Goal: Task Accomplishment & Management: Complete application form

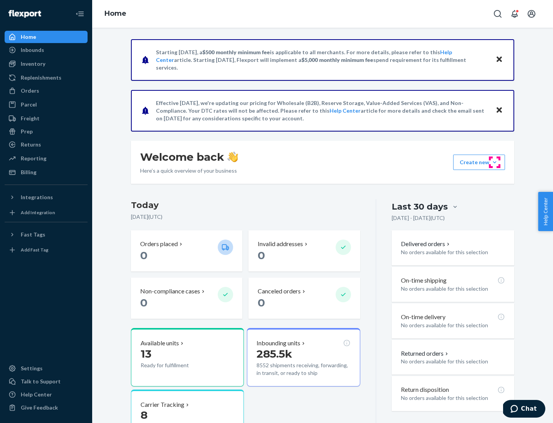
click at [495, 162] on button "Create new Create new inbound Create new order Create new product" at bounding box center [479, 161] width 52 height 15
click at [46, 50] on div "Inbounds" at bounding box center [45, 50] width 81 height 11
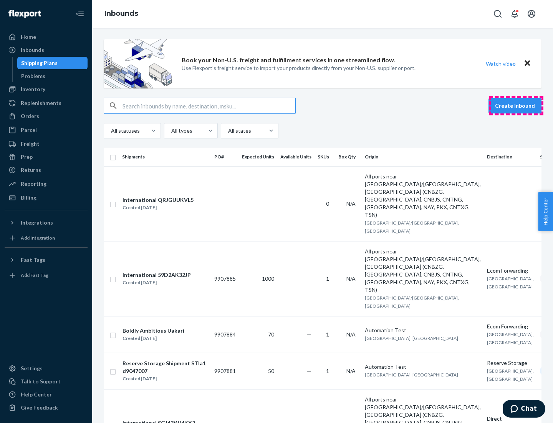
click at [516, 106] on button "Create inbound" at bounding box center [515, 105] width 53 height 15
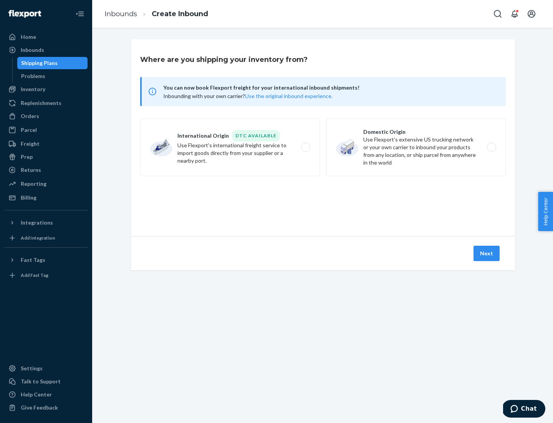
click at [416, 147] on label "Domestic Origin Use Flexport’s extensive US trucking network or your own carrie…" at bounding box center [416, 147] width 180 height 58
click at [491, 147] on input "Domestic Origin Use Flexport’s extensive US trucking network or your own carrie…" at bounding box center [493, 147] width 5 height 5
radio input "true"
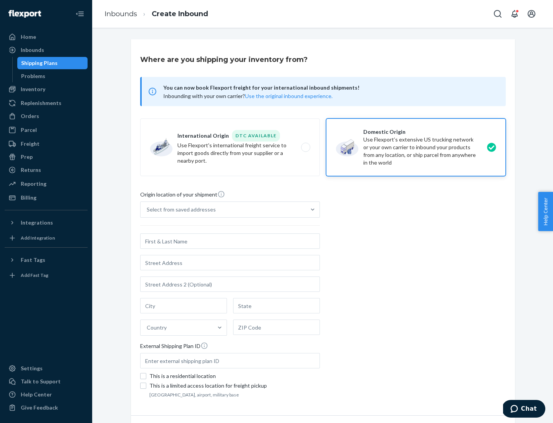
click at [179, 209] on div "Select from saved addresses" at bounding box center [181, 210] width 69 height 8
click at [148, 209] on input "Select from saved addresses" at bounding box center [147, 210] width 1 height 8
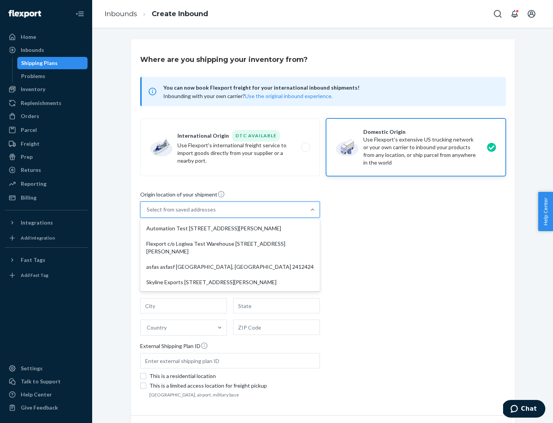
scroll to position [3, 0]
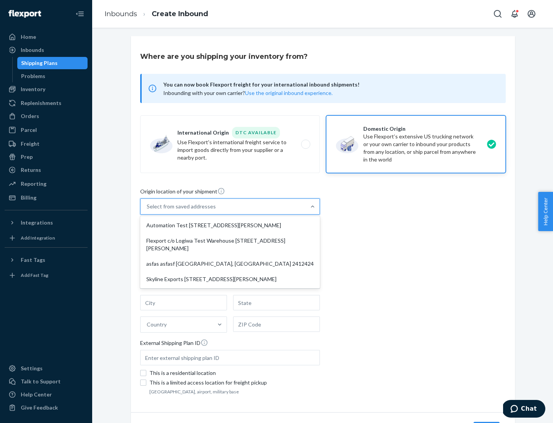
click at [230, 225] on div "Automation Test [STREET_ADDRESS][PERSON_NAME]" at bounding box center [230, 224] width 177 height 15
click at [148, 210] on input "option Automation Test [STREET_ADDRESS][PERSON_NAME] focused, 1 of 4. 4 results…" at bounding box center [147, 206] width 1 height 8
type input "Automation Test"
type input "9th Floor"
type input "[GEOGRAPHIC_DATA]"
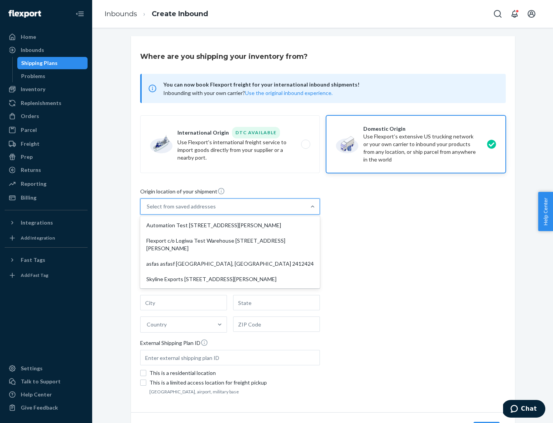
type input "CA"
type input "94104"
type input "[STREET_ADDRESS][PERSON_NAME]"
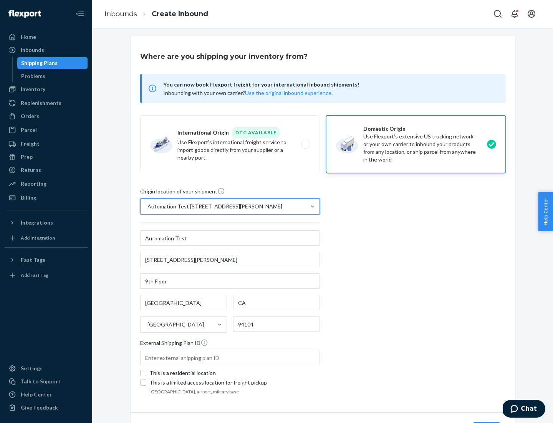
scroll to position [45, 0]
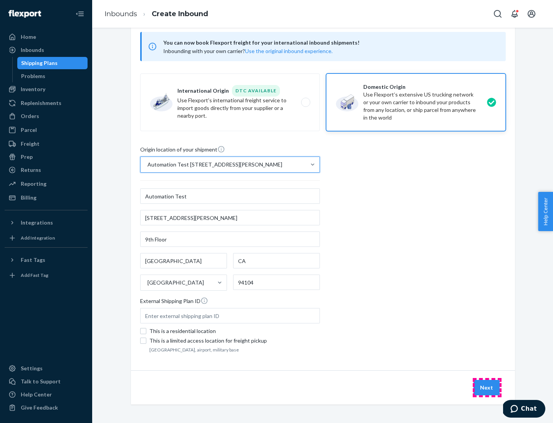
click at [487, 387] on button "Next" at bounding box center [487, 387] width 26 height 15
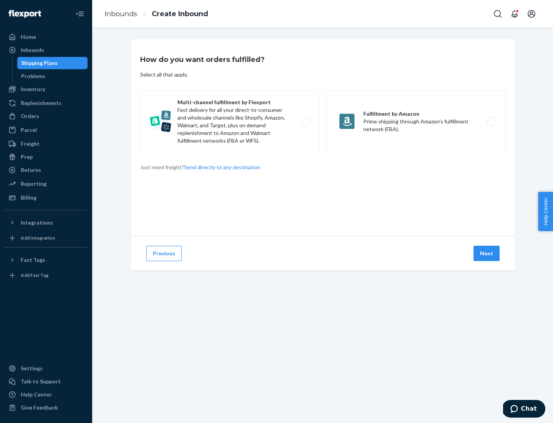
click at [230, 121] on label "Multi-channel fulfillment by Flexport Fast delivery for all your direct-to-cons…" at bounding box center [230, 121] width 180 height 61
click at [305, 121] on input "Multi-channel fulfillment by Flexport Fast delivery for all your direct-to-cons…" at bounding box center [307, 121] width 5 height 5
radio input "true"
click at [487, 253] on button "Next" at bounding box center [487, 253] width 26 height 15
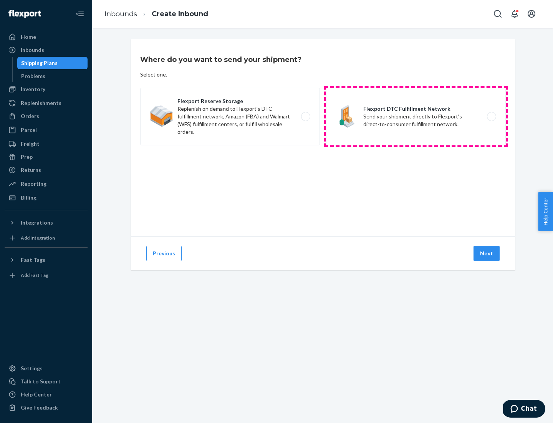
click at [416, 116] on label "Flexport DTC Fulfillment Network Send your shipment directly to Flexport's dire…" at bounding box center [416, 117] width 180 height 58
click at [491, 116] on input "Flexport DTC Fulfillment Network Send your shipment directly to Flexport's dire…" at bounding box center [493, 116] width 5 height 5
radio input "true"
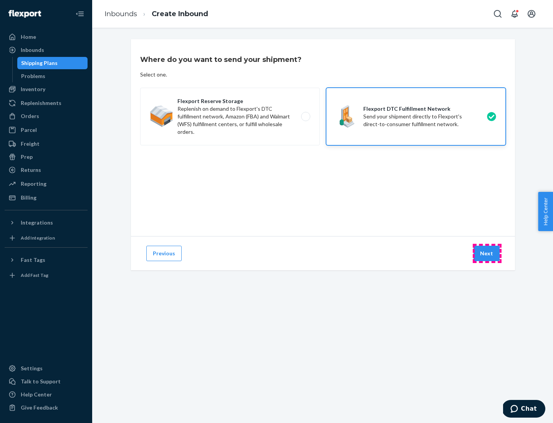
click at [487, 253] on button "Next" at bounding box center [487, 253] width 26 height 15
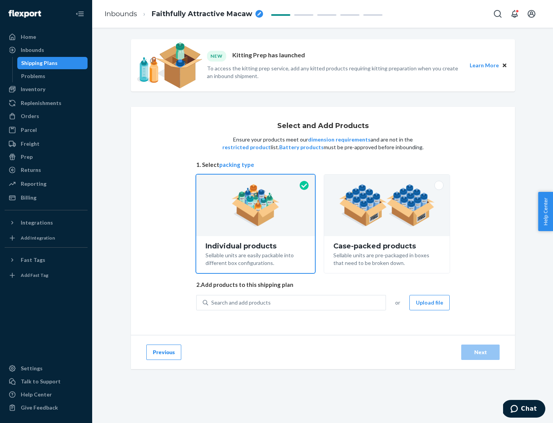
click at [387, 205] on img at bounding box center [387, 205] width 96 height 42
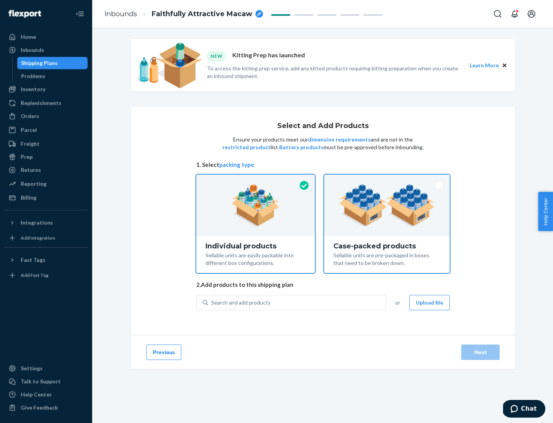
click at [387, 179] on input "Case-packed products Sellable units are pre-packaged in boxes that need to be b…" at bounding box center [387, 176] width 5 height 5
radio input "true"
radio input "false"
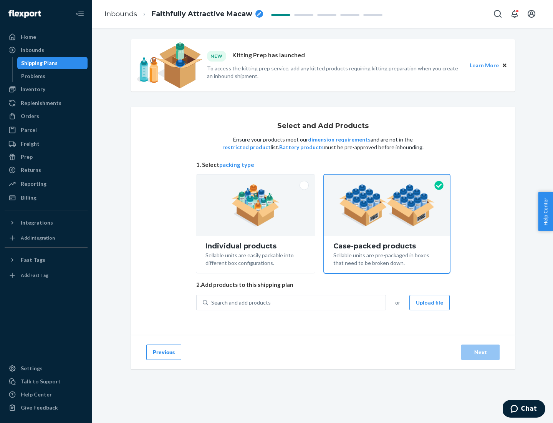
click at [297, 302] on div "Search and add products" at bounding box center [297, 302] width 178 height 14
click at [212, 302] on input "Search and add products" at bounding box center [211, 303] width 1 height 8
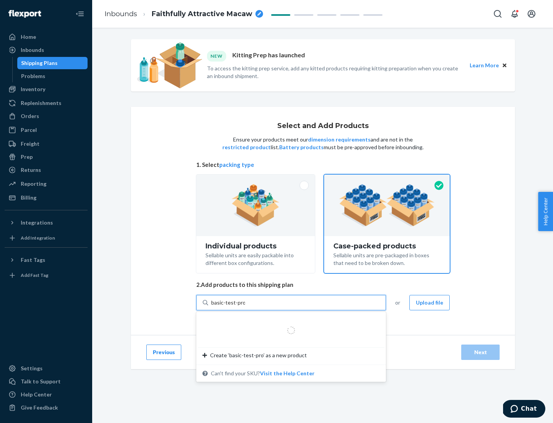
type input "basic-test-product-1"
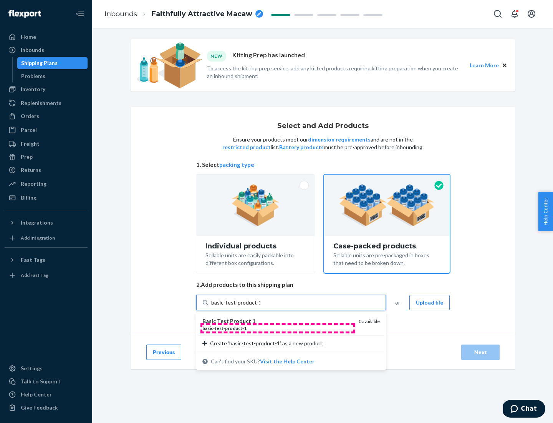
click at [278, 328] on div "basic - test - product - 1" at bounding box center [277, 328] width 150 height 7
click at [260, 306] on input "basic-test-product-1" at bounding box center [235, 303] width 49 height 8
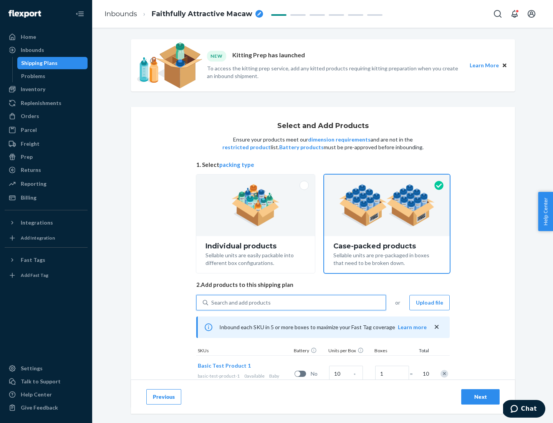
scroll to position [28, 0]
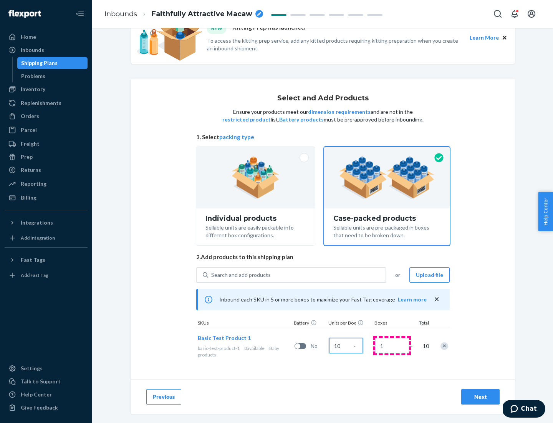
type input "10"
type input "7"
click at [481, 397] on div "Next" at bounding box center [480, 397] width 25 height 8
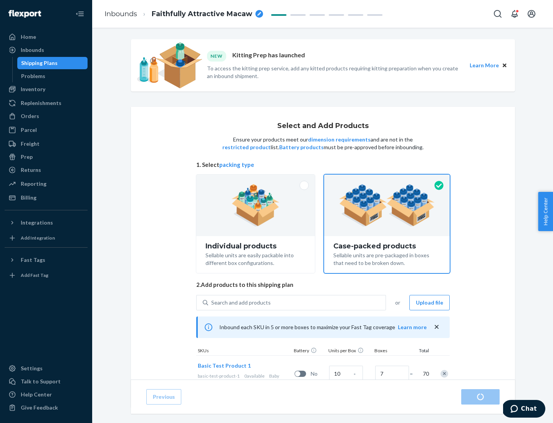
radio input "true"
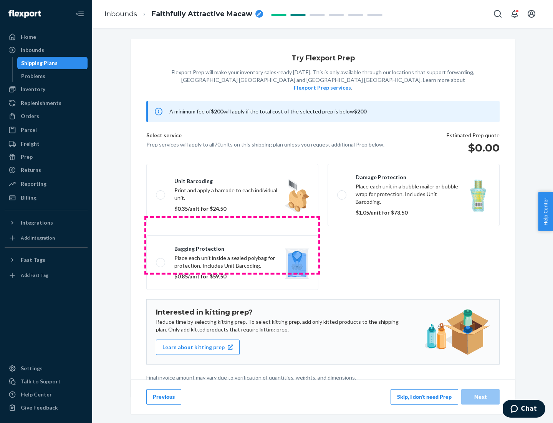
scroll to position [2, 0]
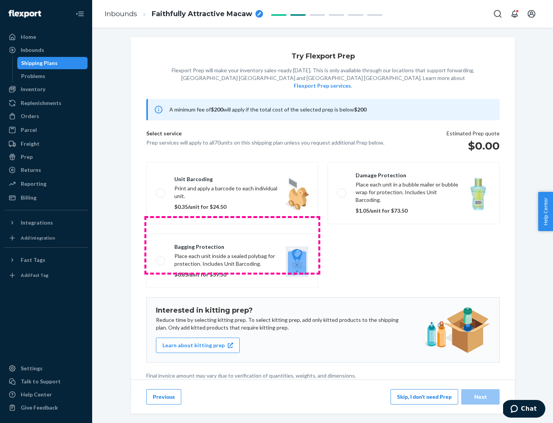
click at [232, 245] on label "Bagging protection Place each unit inside a sealed polybag for protection. Incl…" at bounding box center [232, 260] width 172 height 55
click at [161, 258] on input "Bagging protection Place each unit inside a sealed polybag for protection. Incl…" at bounding box center [158, 260] width 5 height 5
checkbox input "true"
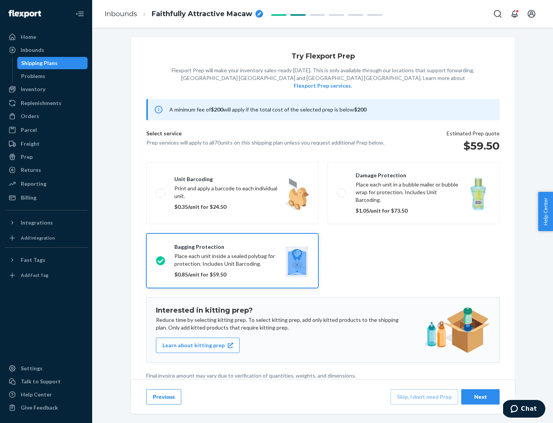
click at [481, 396] on div "Next" at bounding box center [480, 397] width 25 height 8
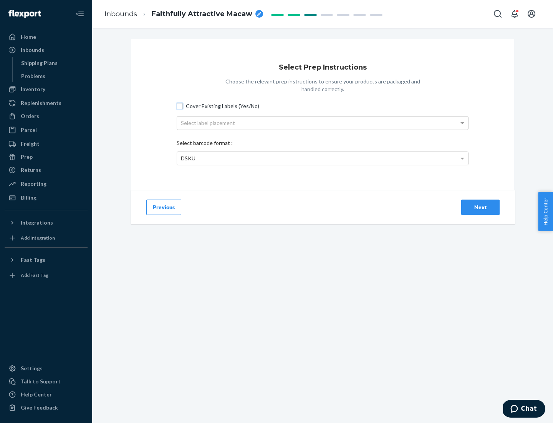
click at [180, 106] on input "Cover Existing Labels (Yes/No)" at bounding box center [180, 106] width 6 height 6
checkbox input "true"
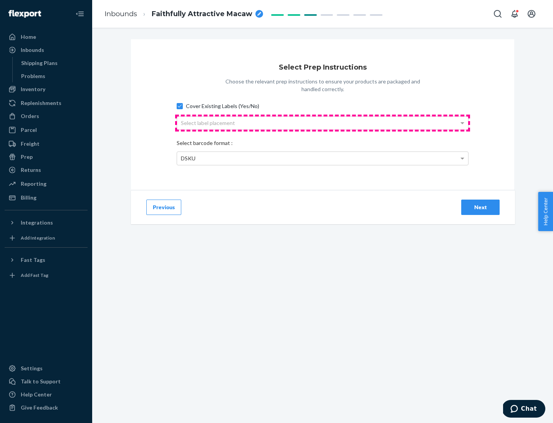
click at [323, 123] on div "Select label placement" at bounding box center [322, 122] width 291 height 13
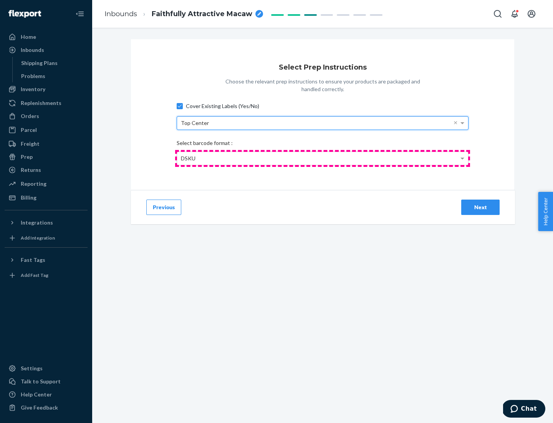
click at [323, 158] on div "DSKU" at bounding box center [322, 158] width 291 height 13
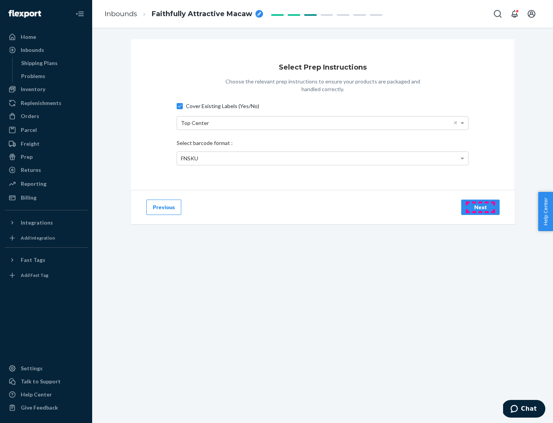
click at [481, 207] on div "Next" at bounding box center [480, 207] width 25 height 8
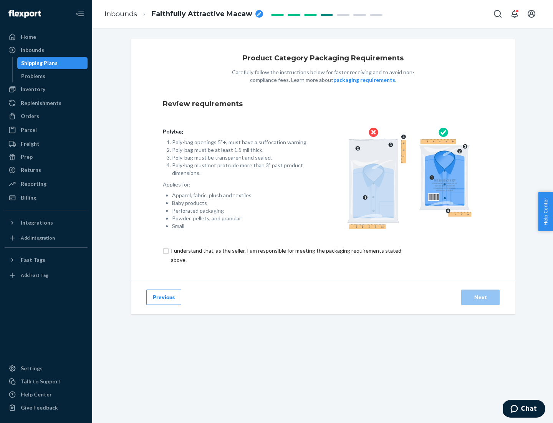
click at [285, 255] on input "checkbox" at bounding box center [291, 255] width 256 height 18
checkbox input "true"
click at [481, 297] on div "Next" at bounding box center [480, 297] width 25 height 8
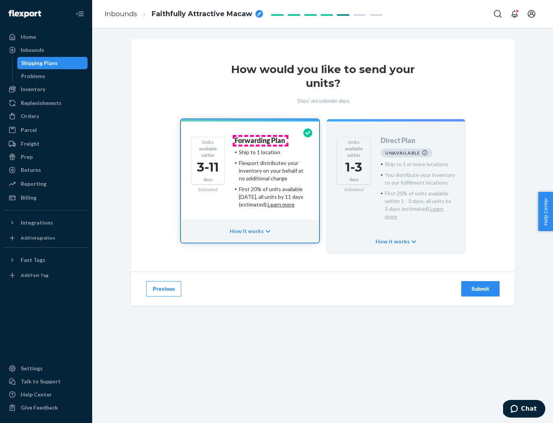
click at [260, 140] on h4 "Forwarding Plan" at bounding box center [260, 141] width 50 height 8
click at [481, 285] on div "Submit" at bounding box center [480, 289] width 25 height 8
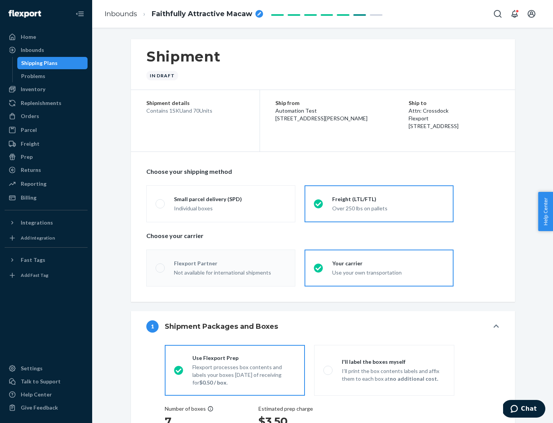
radio input "true"
radio input "false"
radio input "true"
radio input "false"
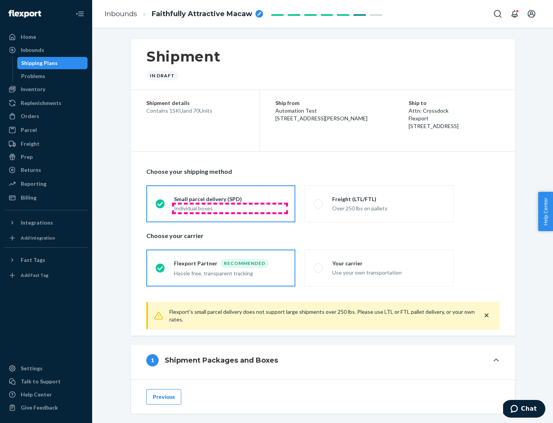
click at [230, 208] on div "Individual boxes" at bounding box center [230, 208] width 112 height 8
click at [161, 206] on input "Small parcel delivery (SPD) Individual boxes" at bounding box center [158, 203] width 5 height 5
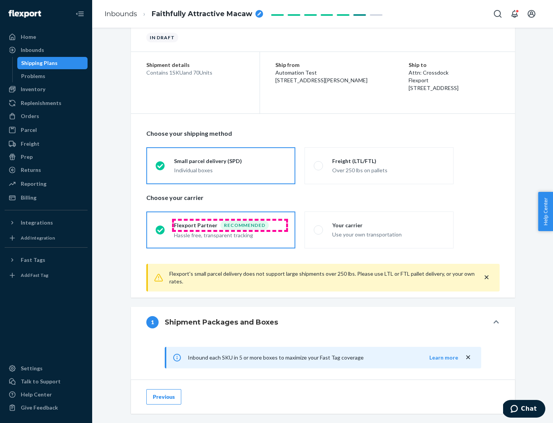
click at [230, 225] on div "Recommended" at bounding box center [245, 225] width 48 height 9
click at [161, 227] on input "Flexport Partner Recommended Hassle free, transparent tracking" at bounding box center [158, 229] width 5 height 5
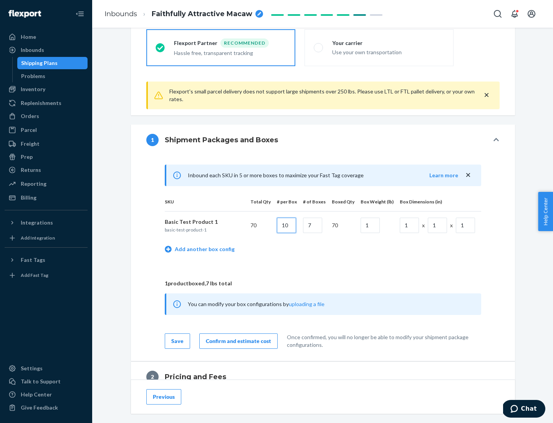
type input "10"
type input "7"
type input "1"
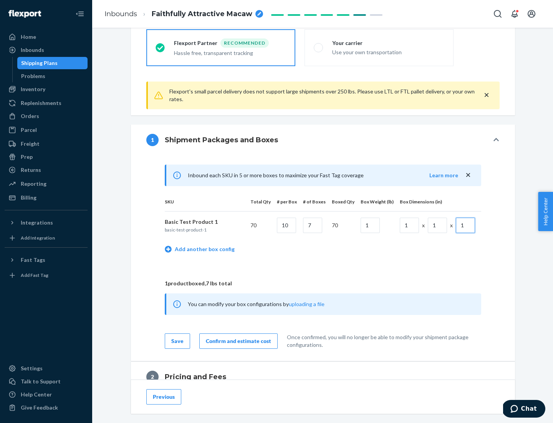
scroll to position [336, 0]
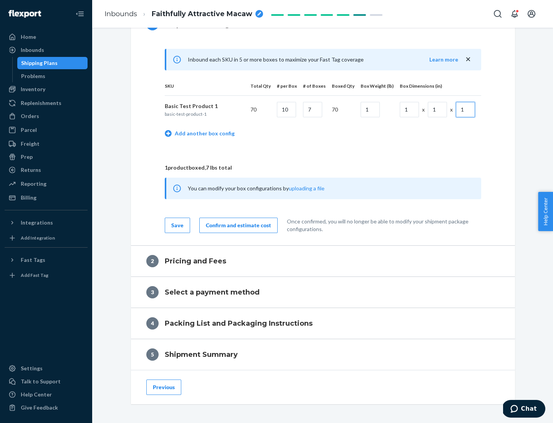
type input "1"
click at [237, 225] on div "Confirm and estimate cost" at bounding box center [238, 225] width 65 height 8
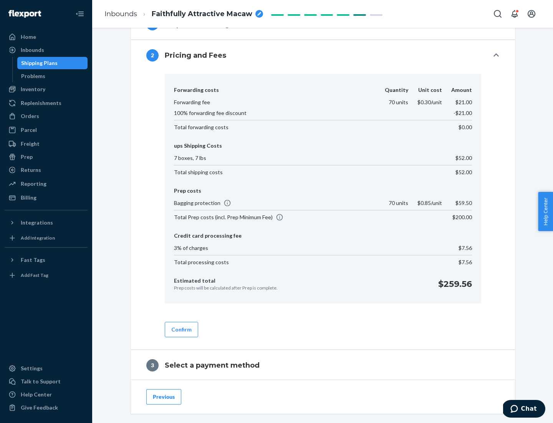
scroll to position [440, 0]
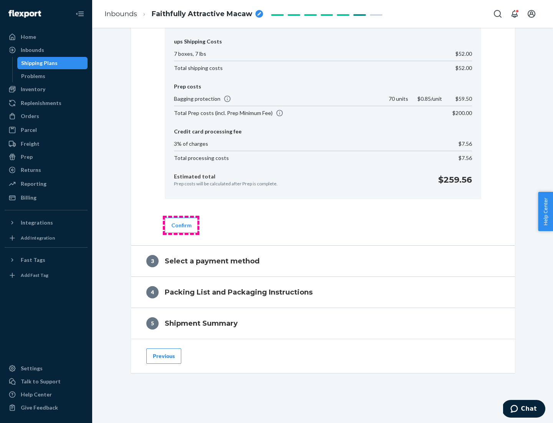
click at [181, 225] on button "Confirm" at bounding box center [181, 224] width 33 height 15
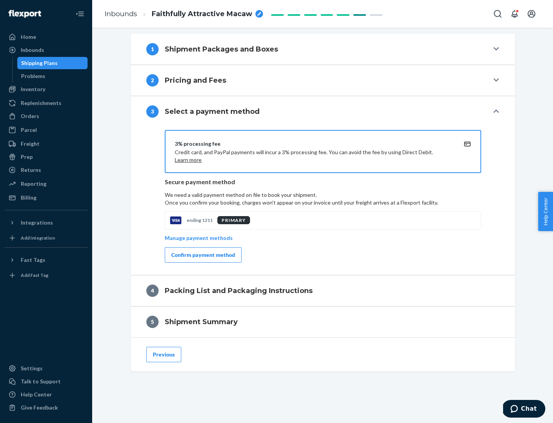
click at [202, 255] on div "Confirm payment method" at bounding box center [203, 255] width 64 height 8
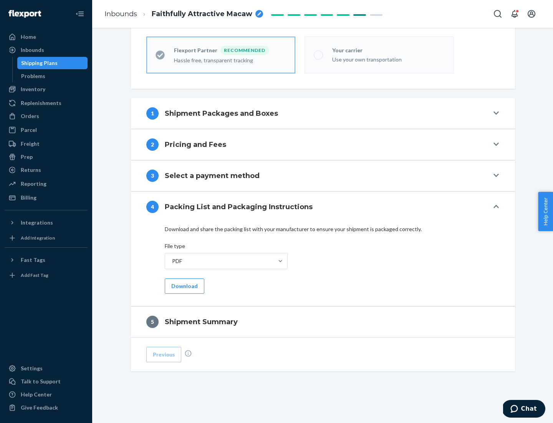
scroll to position [213, 0]
